Goal: Task Accomplishment & Management: Manage account settings

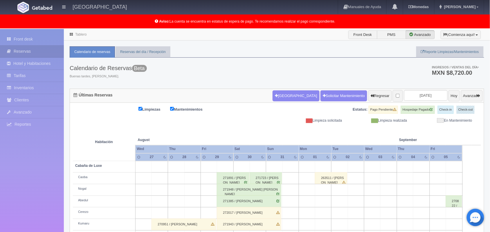
click at [79, 36] on link "Tablero" at bounding box center [80, 34] width 11 height 4
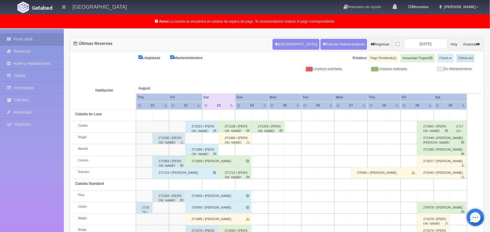
scroll to position [81, 0]
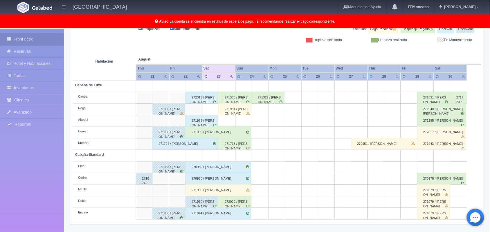
click at [239, 146] on div "271713 / Brenda Alejandra Rodriguez Sotelo" at bounding box center [234, 144] width 33 height 12
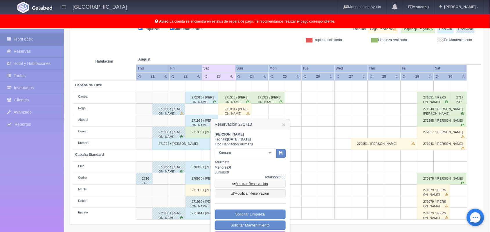
click at [261, 185] on link "Mostrar Reservación" at bounding box center [250, 184] width 71 height 8
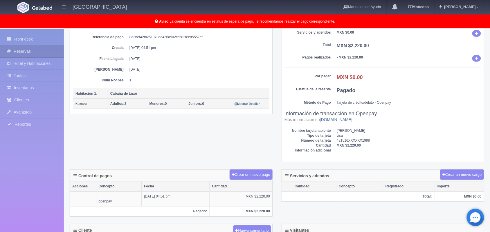
scroll to position [75, 0]
click at [489, 113] on html "[GEOGRAPHIC_DATA] Manuales de Ayuda Actualizaciones recientes [GEOGRAPHIC_DATA]…" at bounding box center [245, 41] width 490 height 232
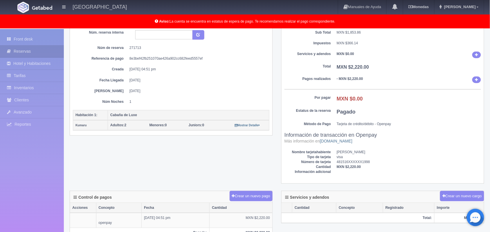
scroll to position [0, 0]
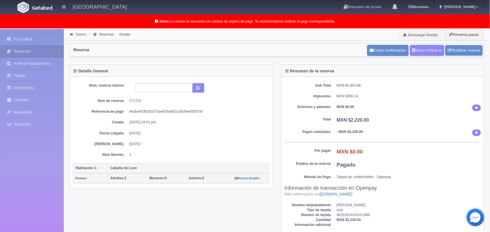
click at [81, 36] on link "Tablero" at bounding box center [80, 34] width 11 height 4
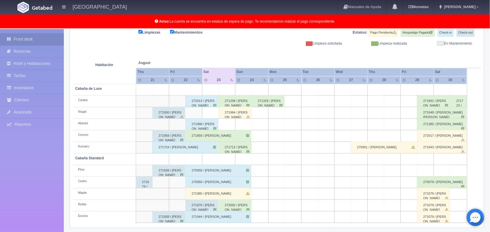
scroll to position [81, 0]
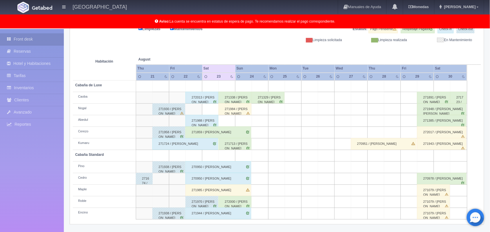
click at [239, 205] on div "272000 / Susana Suarez León" at bounding box center [234, 202] width 33 height 12
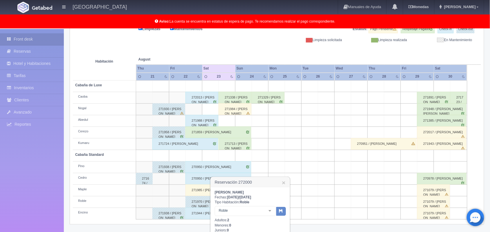
scroll to position [155, 0]
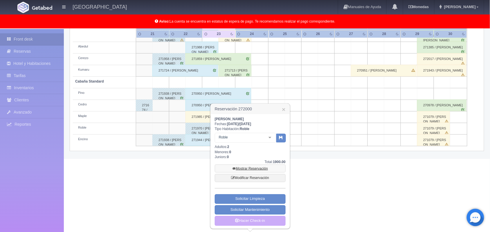
click at [243, 167] on link "Mostrar Reservación" at bounding box center [250, 169] width 71 height 8
click at [256, 168] on link "Mostrar Reservación" at bounding box center [250, 169] width 71 height 8
click at [236, 168] on link "Mostrar Reservación" at bounding box center [250, 169] width 71 height 8
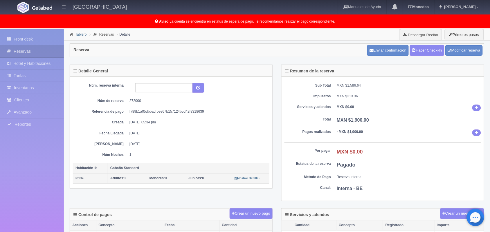
click at [78, 35] on link "Tablero" at bounding box center [80, 34] width 11 height 4
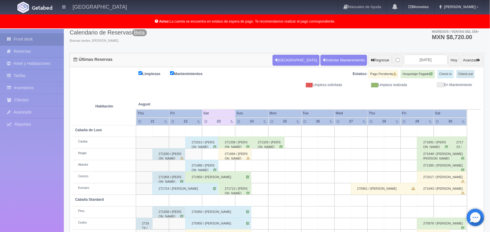
scroll to position [81, 0]
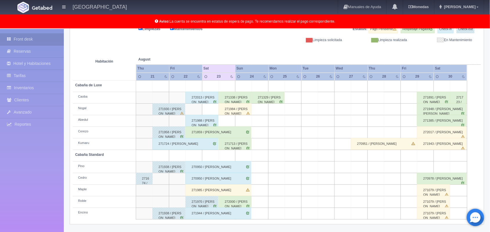
click at [236, 205] on div "272000 / [PERSON_NAME]" at bounding box center [234, 202] width 33 height 12
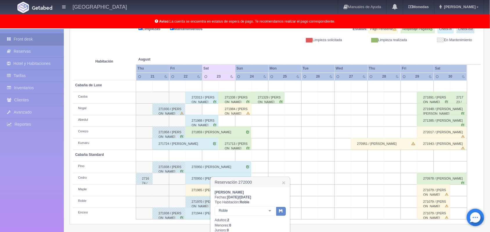
scroll to position [155, 0]
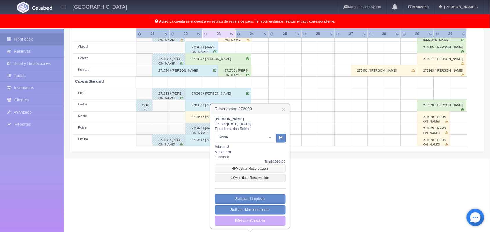
click at [246, 169] on link "Mostrar Reservación" at bounding box center [250, 169] width 71 height 8
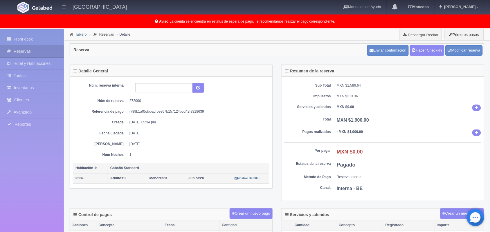
click at [78, 34] on link "Tablero" at bounding box center [80, 34] width 11 height 4
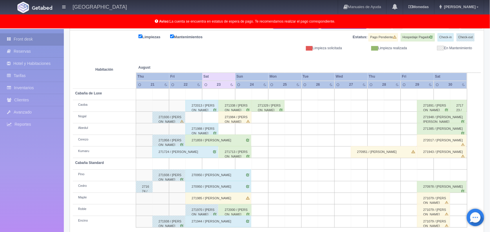
scroll to position [81, 0]
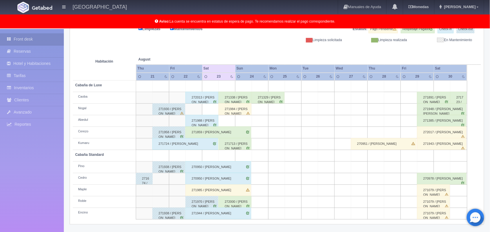
click at [234, 144] on div "271713 / [PERSON_NAME]" at bounding box center [234, 144] width 33 height 12
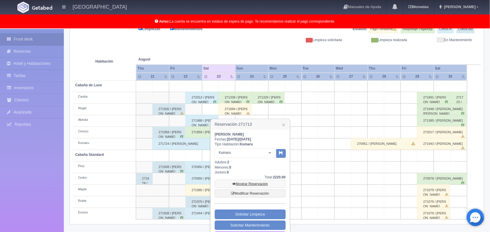
click at [254, 185] on link "Mostrar Reservación" at bounding box center [250, 184] width 71 height 8
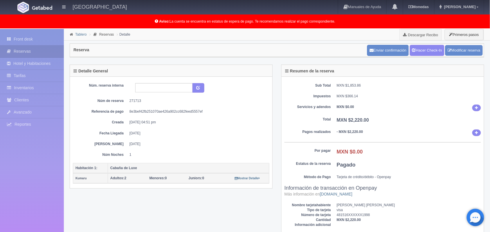
click at [79, 35] on link "Tablero" at bounding box center [80, 34] width 11 height 4
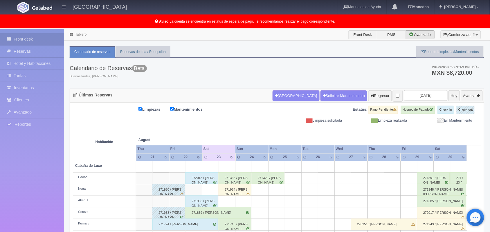
scroll to position [81, 0]
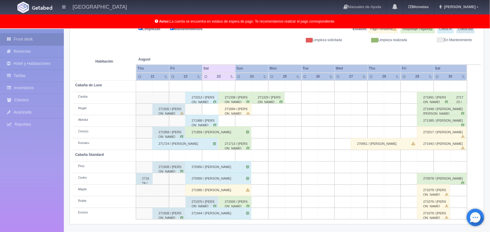
click at [240, 203] on div "272000 / [PERSON_NAME]" at bounding box center [234, 202] width 33 height 12
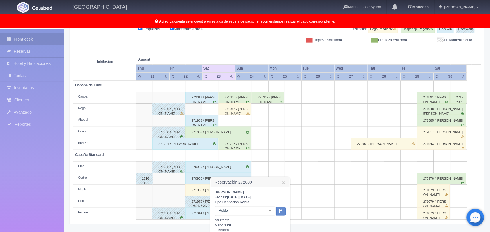
scroll to position [155, 0]
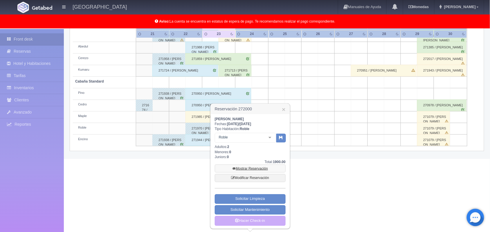
click at [247, 168] on link "Mostrar Reservación" at bounding box center [250, 169] width 71 height 8
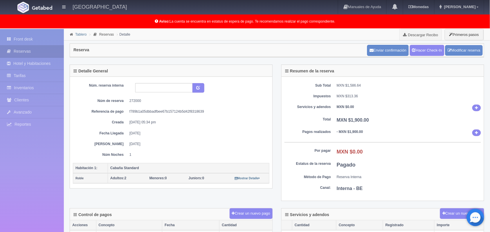
click at [78, 34] on link "Tablero" at bounding box center [80, 34] width 11 height 4
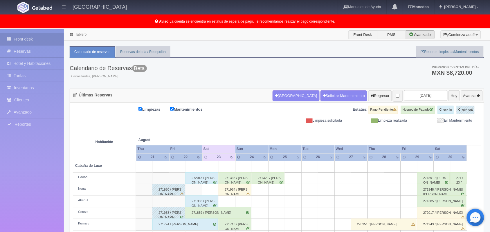
scroll to position [81, 0]
